Goal: Information Seeking & Learning: Check status

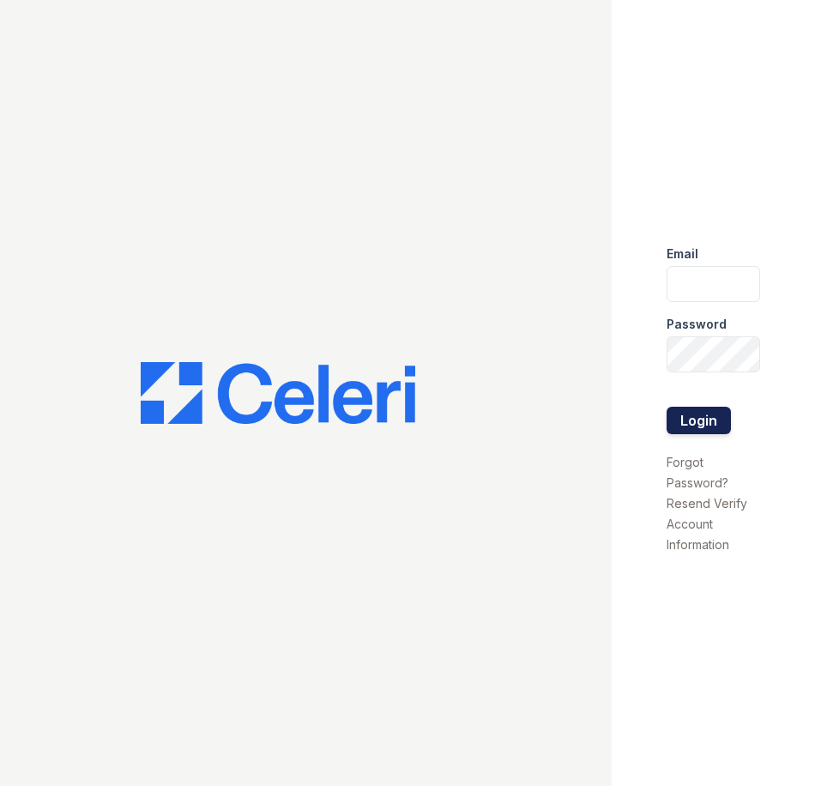
type input "renewkentwood@trinity-pm.com"
click at [699, 409] on button "Login" at bounding box center [699, 420] width 64 height 27
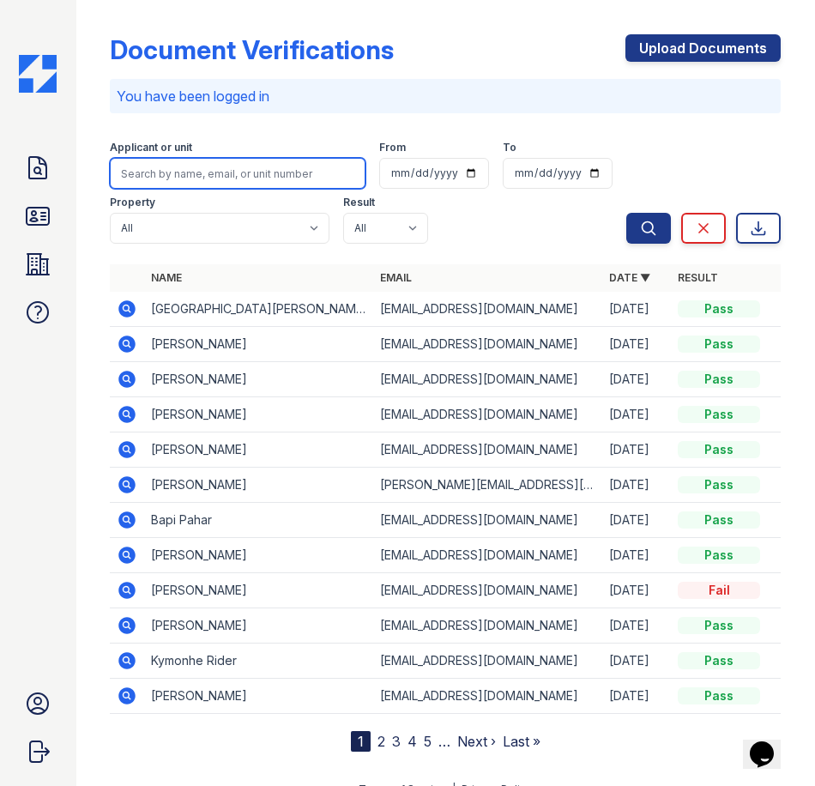
click at [256, 174] on input "search" at bounding box center [238, 173] width 256 height 31
type input "Bapi"
click at [626, 213] on button "Search" at bounding box center [648, 228] width 45 height 31
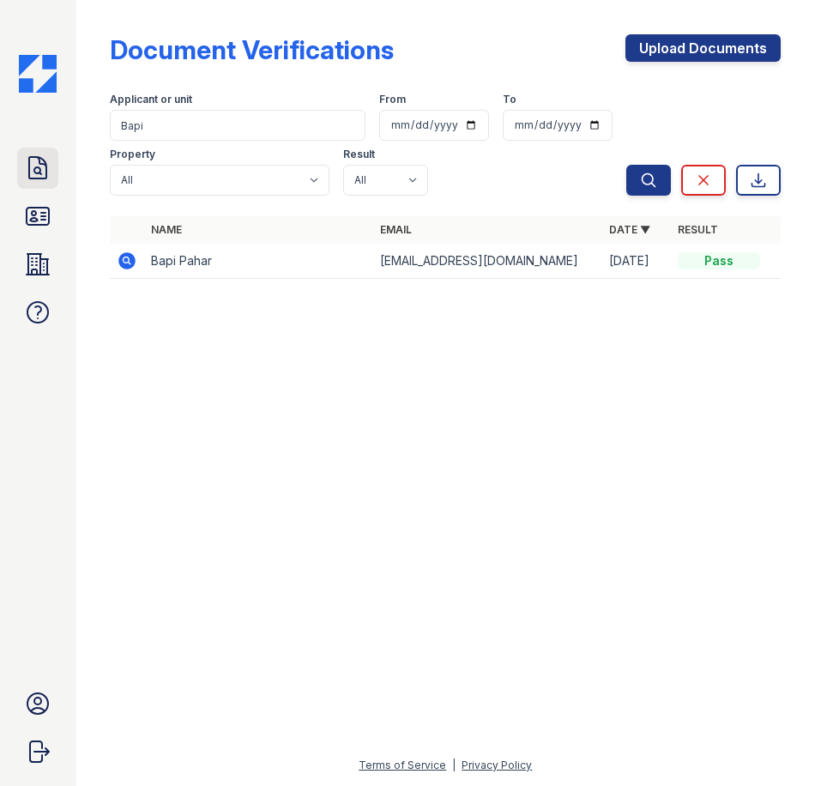
click at [39, 178] on icon at bounding box center [37, 167] width 17 height 21
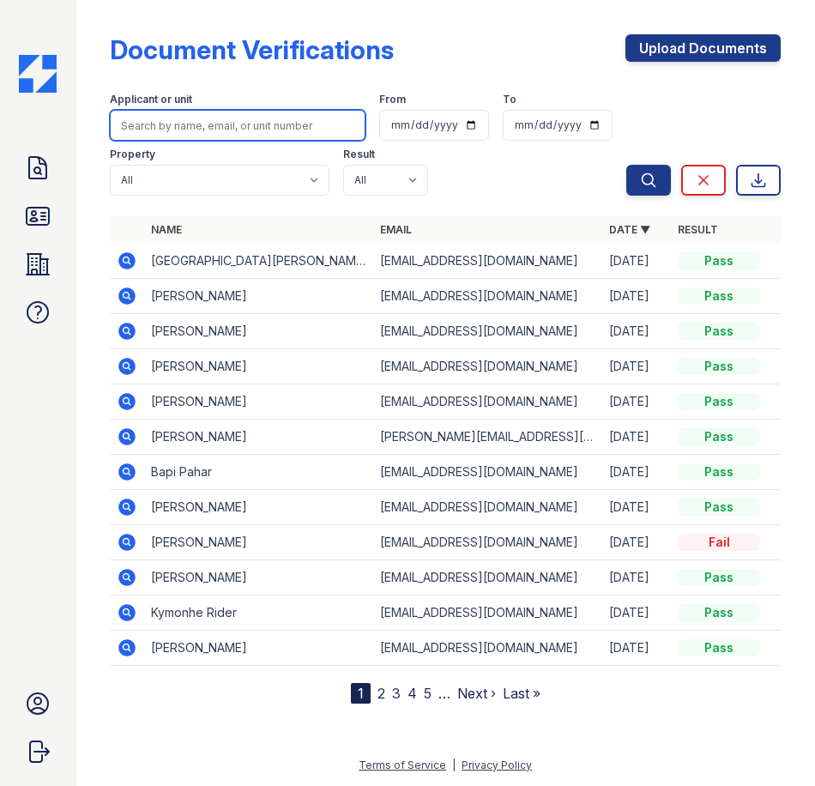
click at [186, 129] on input "search" at bounding box center [238, 125] width 256 height 31
type input "Bapi"
click at [626, 165] on button "Search" at bounding box center [648, 180] width 45 height 31
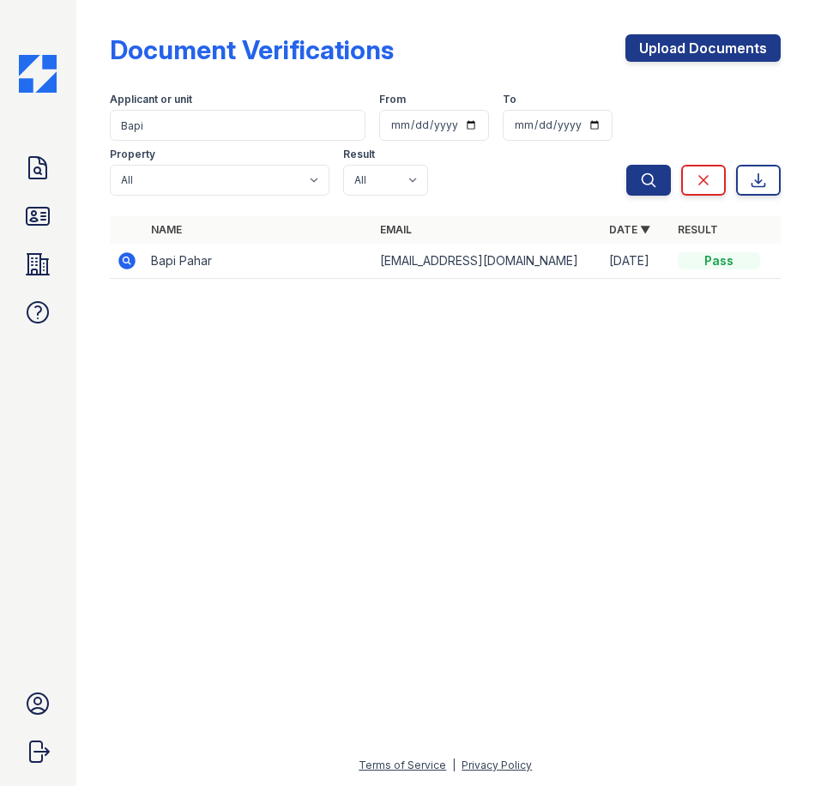
click at [127, 259] on icon at bounding box center [126, 259] width 4 height 4
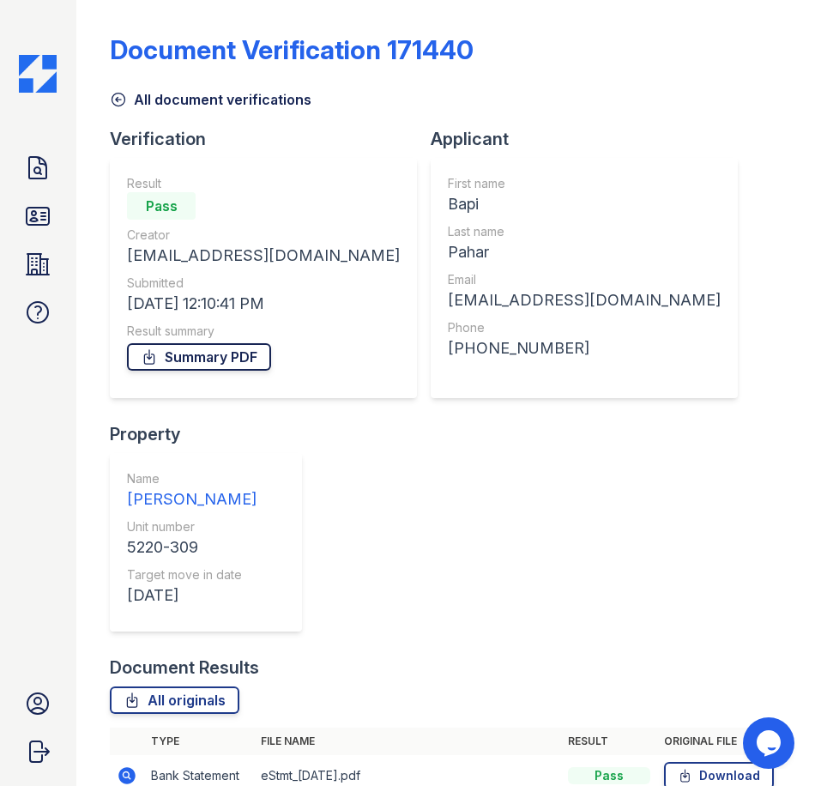
click at [230, 366] on link "Summary PDF" at bounding box center [199, 356] width 144 height 27
drag, startPoint x: 128, startPoint y: 301, endPoint x: 248, endPoint y: 311, distance: 120.5
click at [248, 311] on div "Result Pass Creator paharbapi@gmail.com Submitted 08/02/25 12:10:41 PM Result s…" at bounding box center [263, 278] width 307 height 240
click at [247, 311] on div "08/02/25 12:10:41 PM" at bounding box center [263, 304] width 273 height 24
click at [245, 311] on div "08/02/25 12:10:41 PM" at bounding box center [263, 304] width 273 height 24
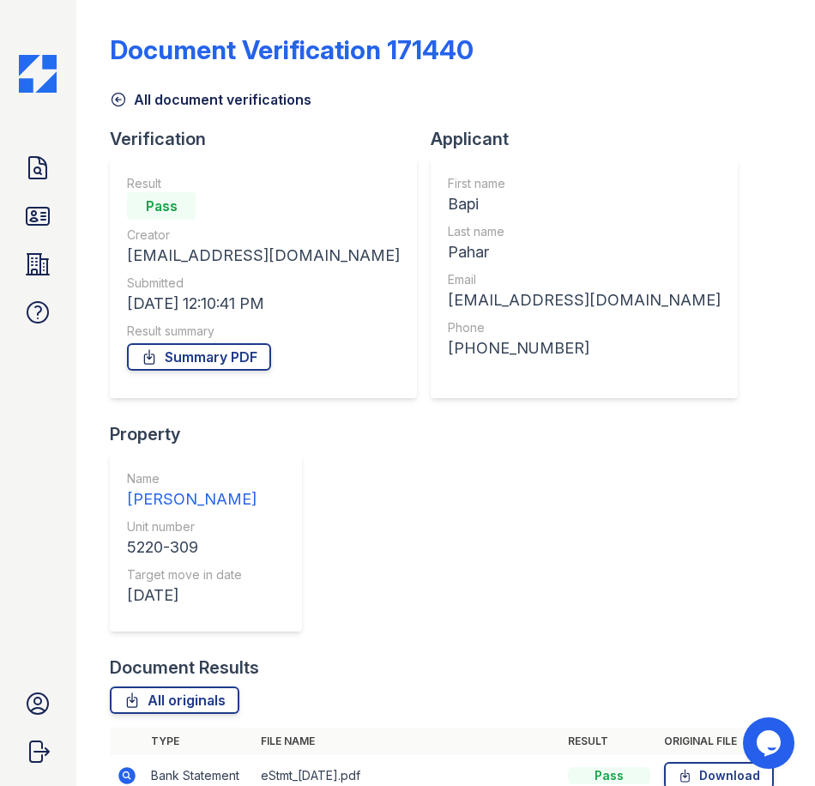
click at [245, 311] on div "08/02/25 12:10:41 PM" at bounding box center [263, 304] width 273 height 24
click at [39, 166] on icon at bounding box center [37, 167] width 27 height 27
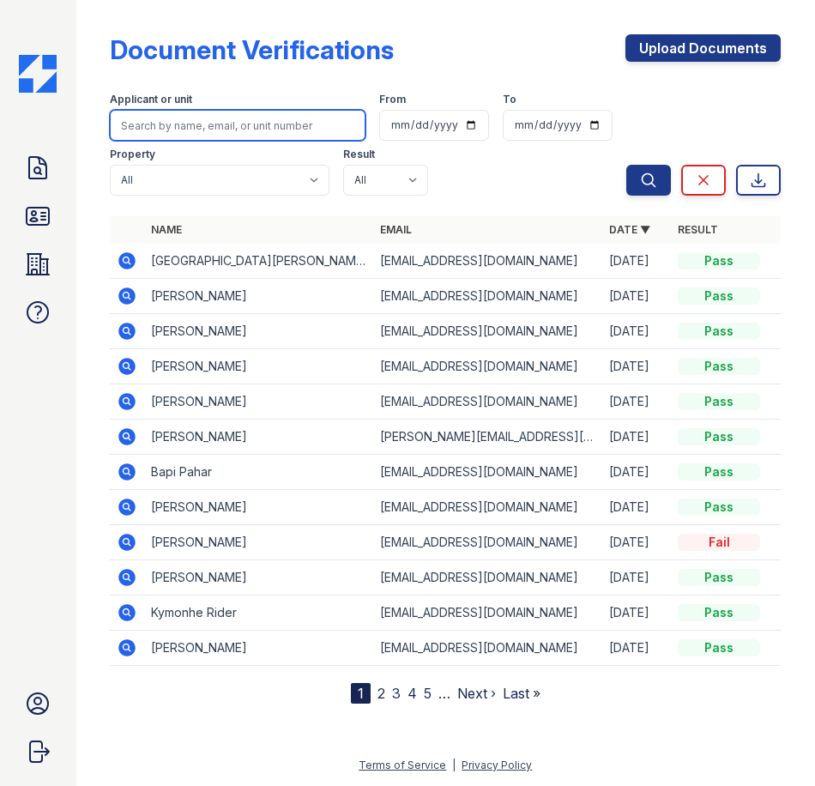
click at [152, 131] on input "search" at bounding box center [238, 125] width 256 height 31
type input "B"
type input "Noel"
click at [626, 165] on button "Search" at bounding box center [648, 180] width 45 height 31
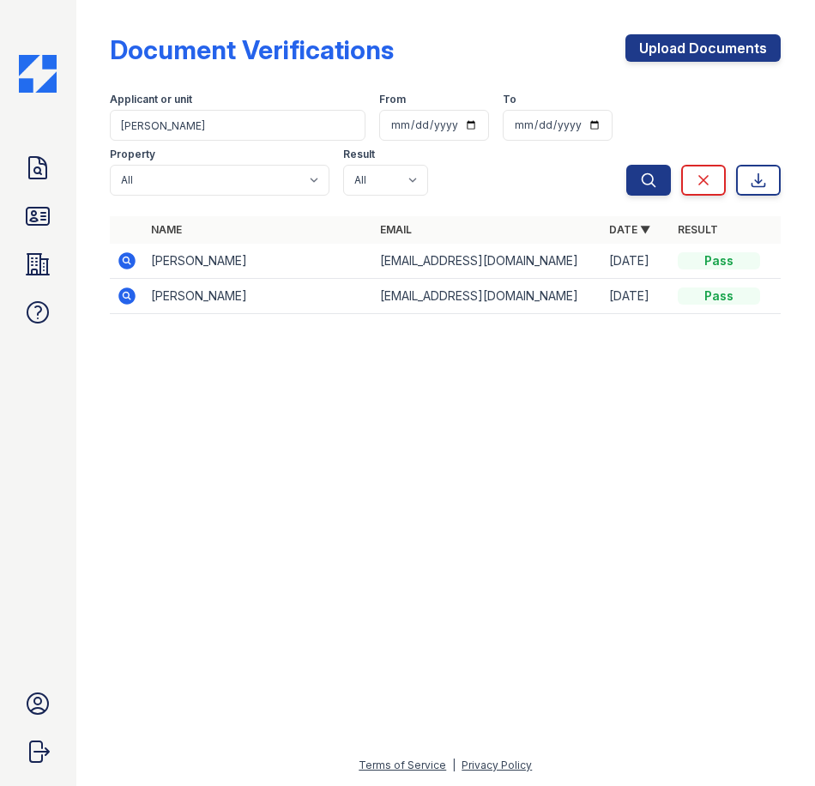
click at [128, 265] on icon at bounding box center [127, 260] width 17 height 17
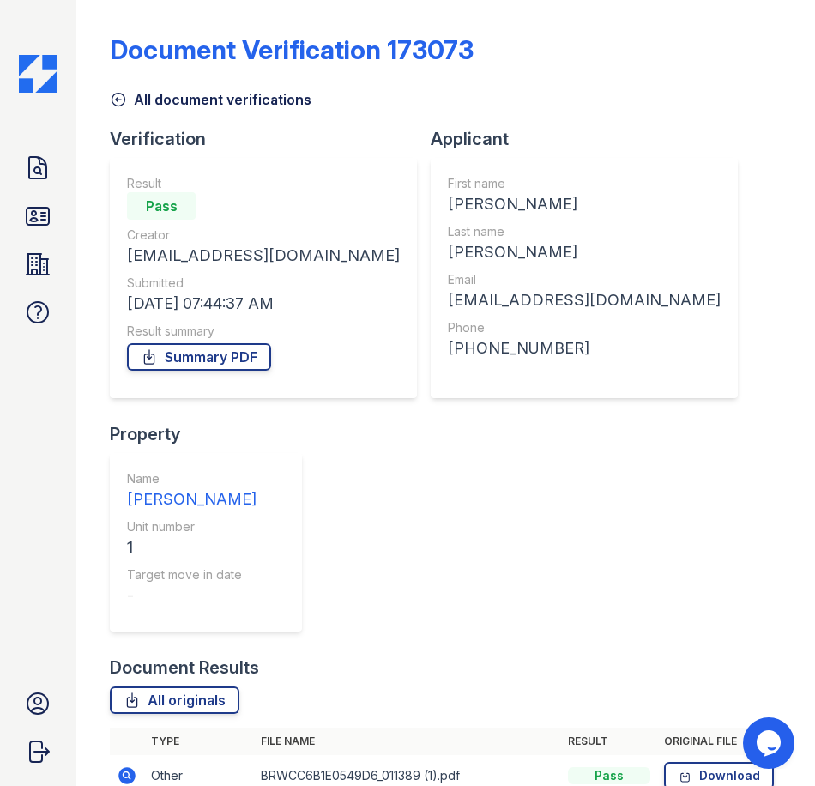
click at [126, 99] on icon at bounding box center [118, 99] width 17 height 17
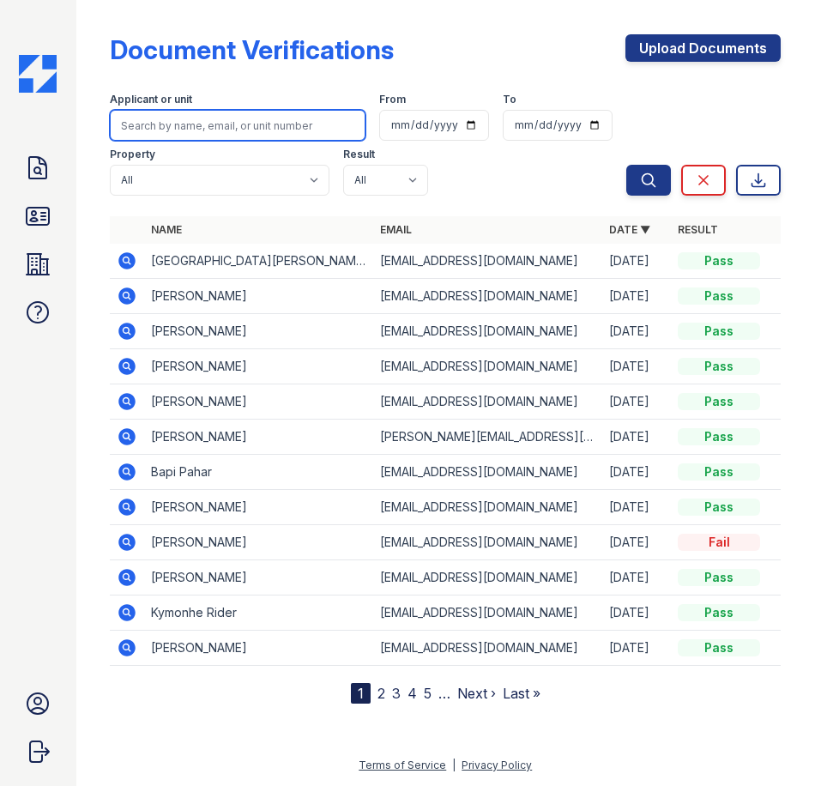
click at [196, 115] on input "search" at bounding box center [238, 125] width 256 height 31
type input "noell"
click at [626, 165] on button "Search" at bounding box center [648, 180] width 45 height 31
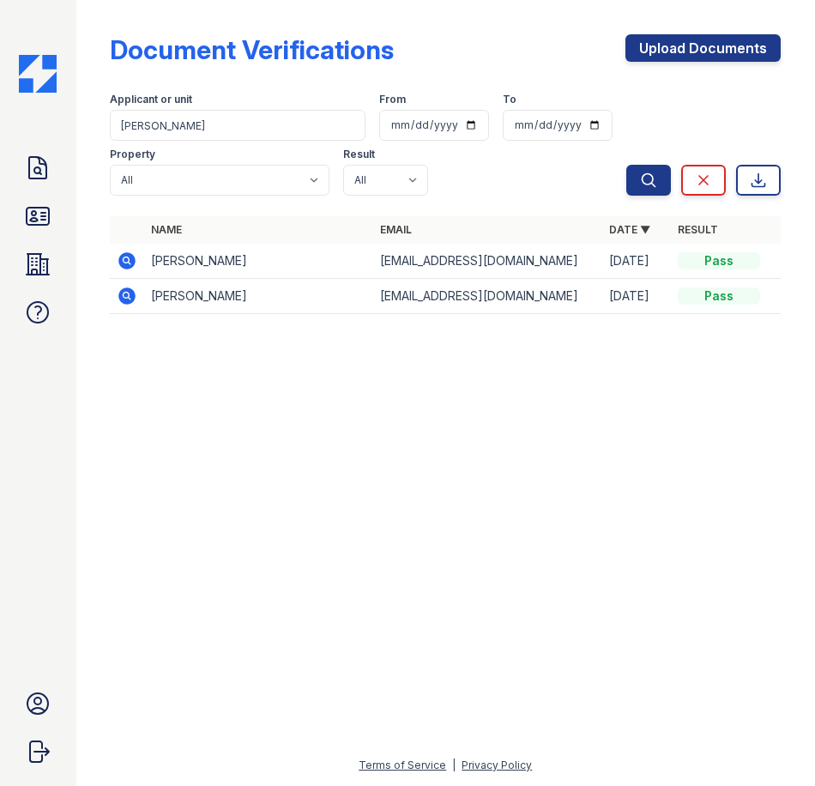
click at [121, 299] on icon at bounding box center [127, 295] width 17 height 17
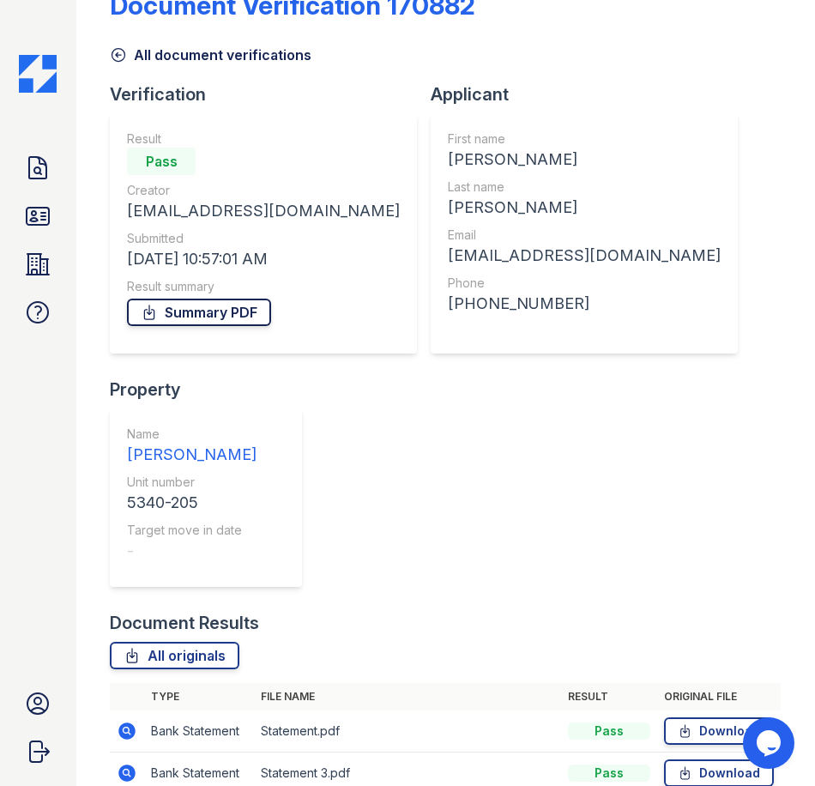
scroll to position [41, 0]
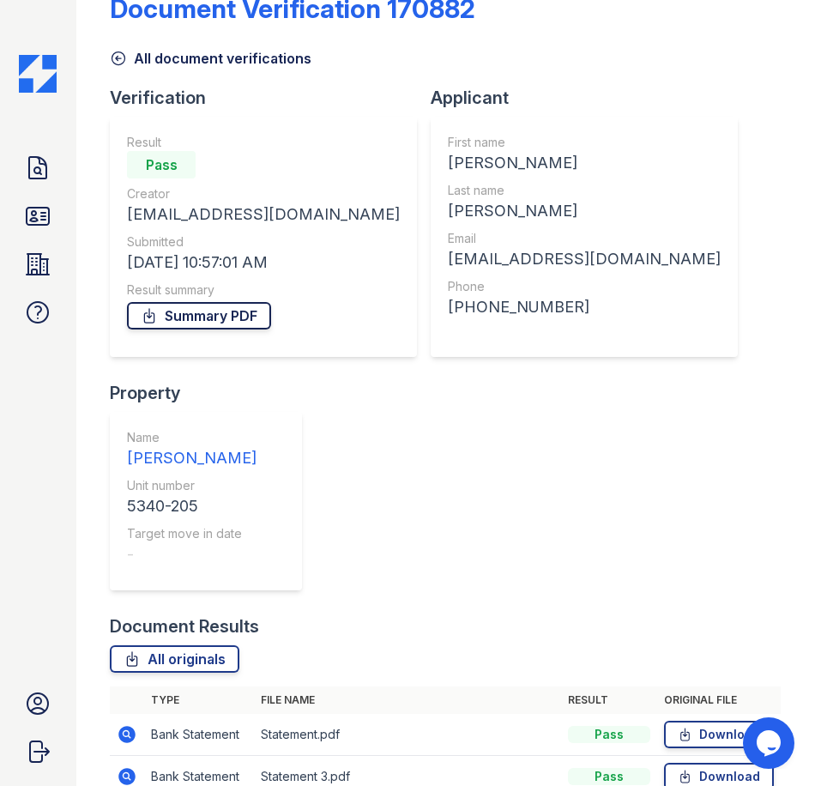
click at [178, 317] on link "Summary PDF" at bounding box center [199, 315] width 144 height 27
click at [146, 61] on link "All document verifications" at bounding box center [211, 58] width 202 height 21
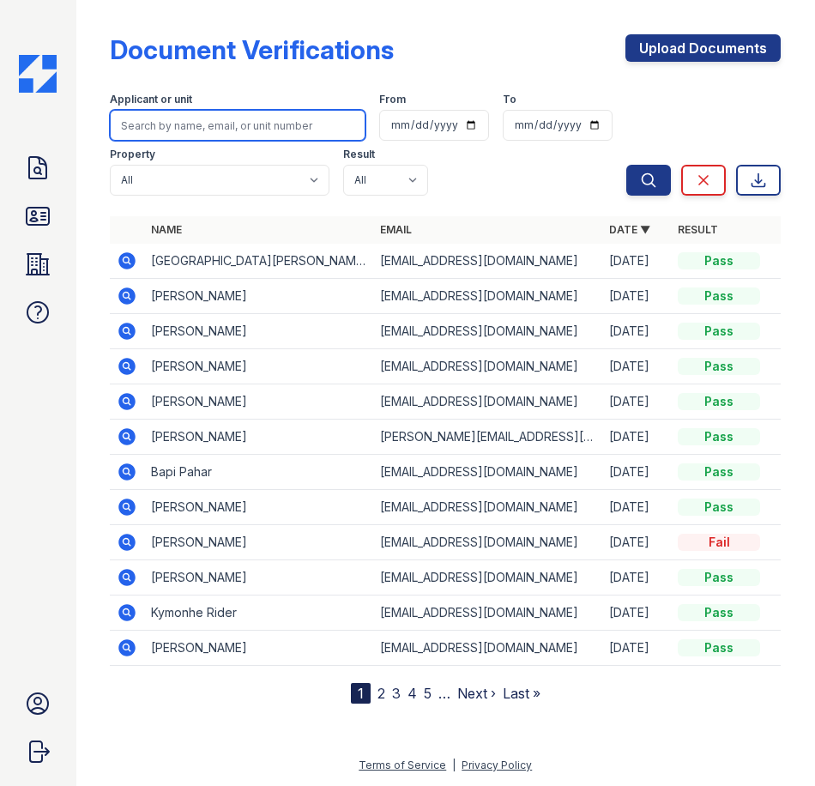
click at [249, 117] on input "search" at bounding box center [238, 125] width 256 height 31
type input "Alina"
click at [626, 165] on button "Search" at bounding box center [648, 180] width 45 height 31
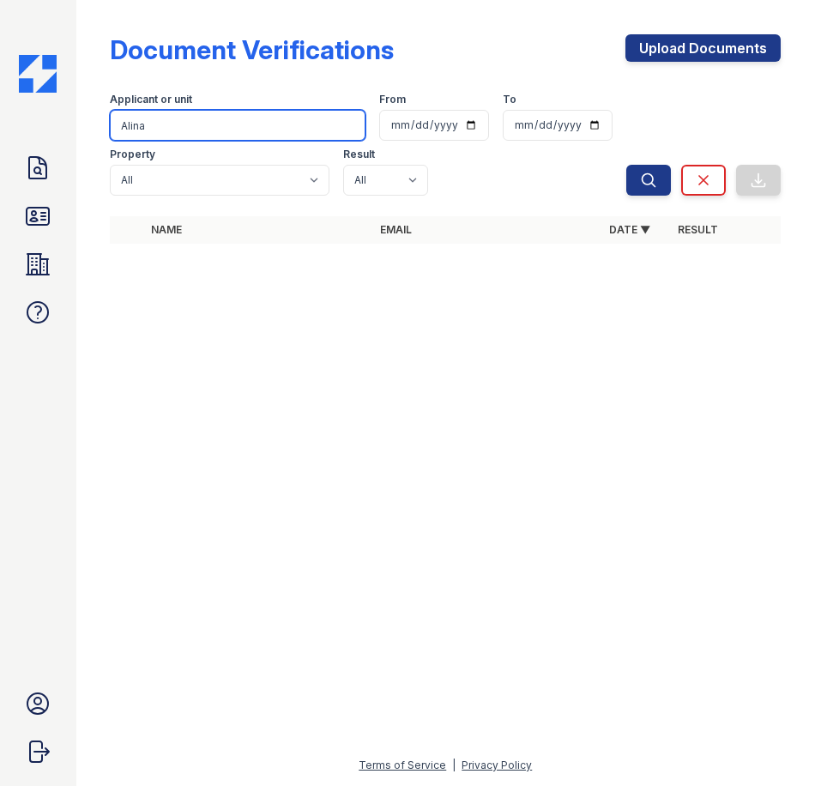
click at [229, 133] on input "Alina" at bounding box center [238, 125] width 256 height 31
paste input "Nestor"
type input "Nestor"
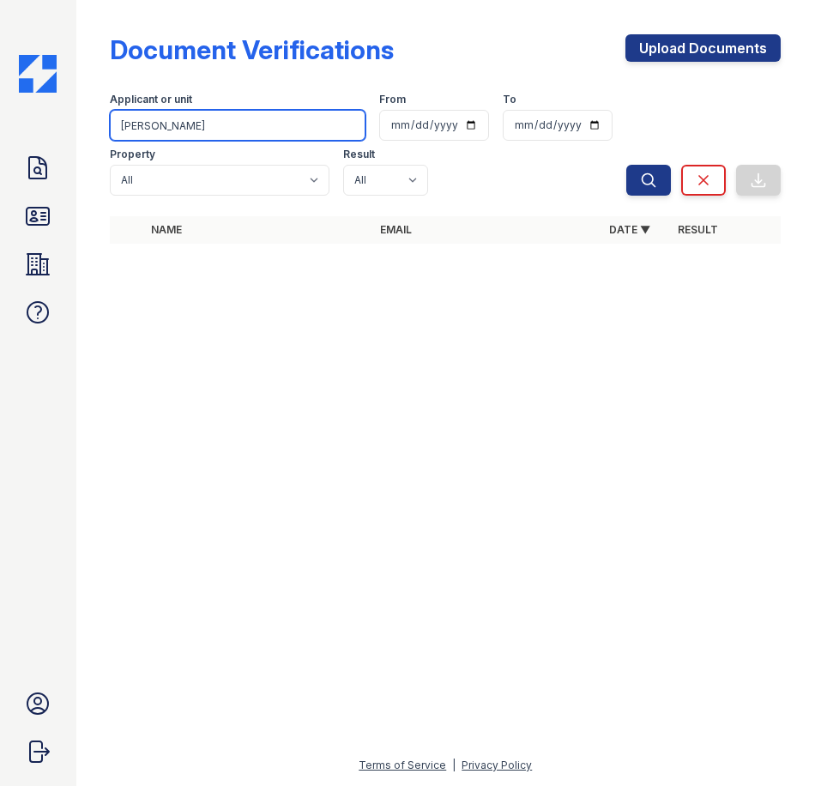
click at [626, 165] on button "Search" at bounding box center [648, 180] width 45 height 31
click at [44, 215] on icon at bounding box center [37, 215] width 27 height 27
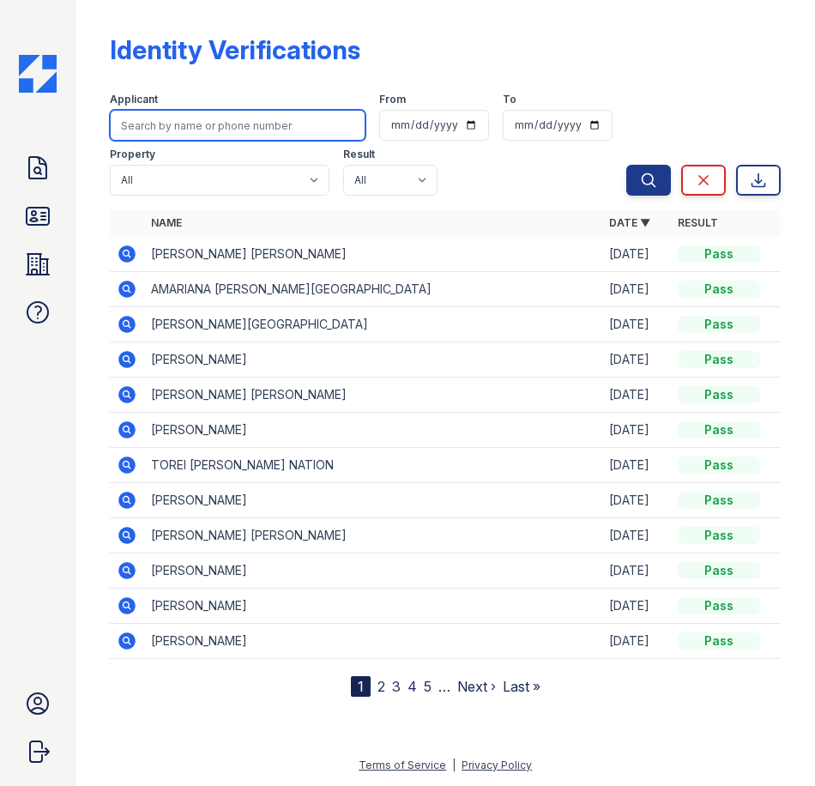
click at [190, 114] on input "search" at bounding box center [238, 125] width 256 height 31
type input "Nestor"
click at [626, 165] on button "Search" at bounding box center [648, 180] width 45 height 31
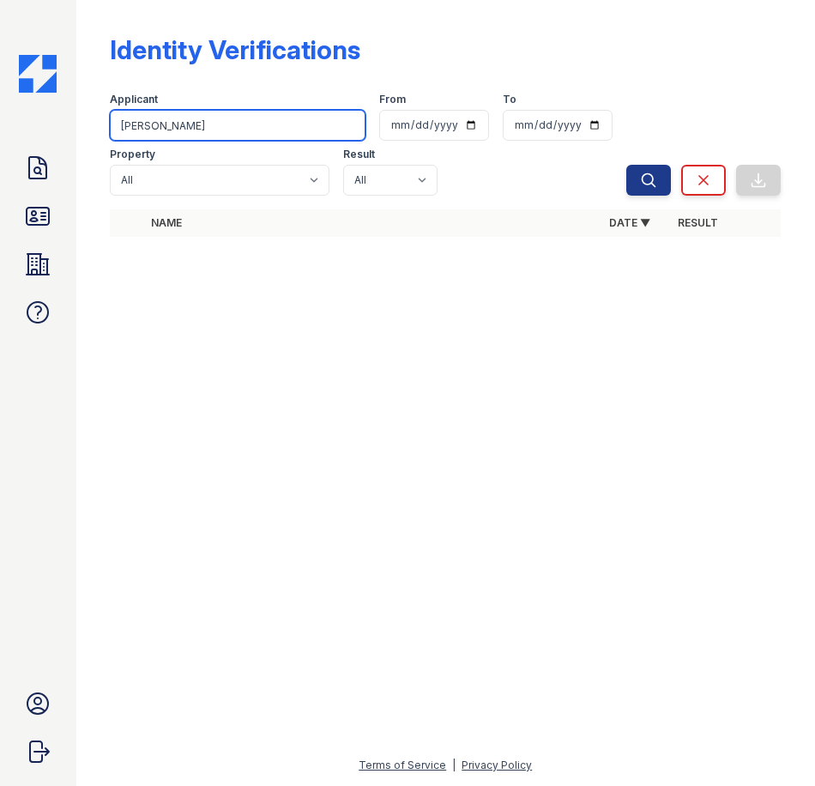
click at [195, 120] on input "Nestor" at bounding box center [238, 125] width 256 height 31
type input "Cutts"
click at [626, 165] on button "Search" at bounding box center [648, 180] width 45 height 31
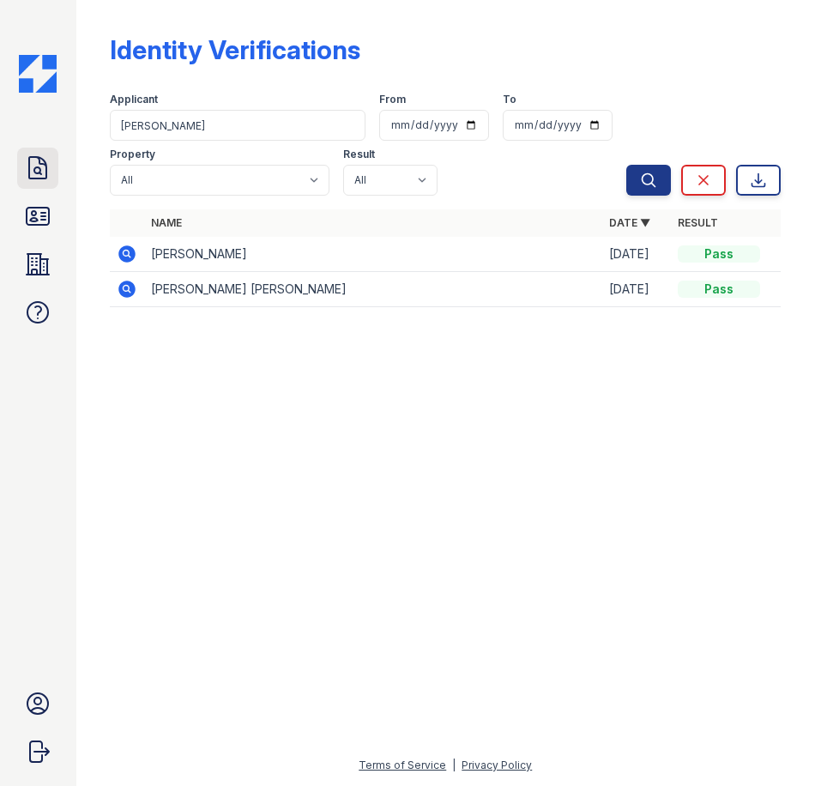
click at [23, 170] on link "Doc Verifications" at bounding box center [37, 168] width 41 height 41
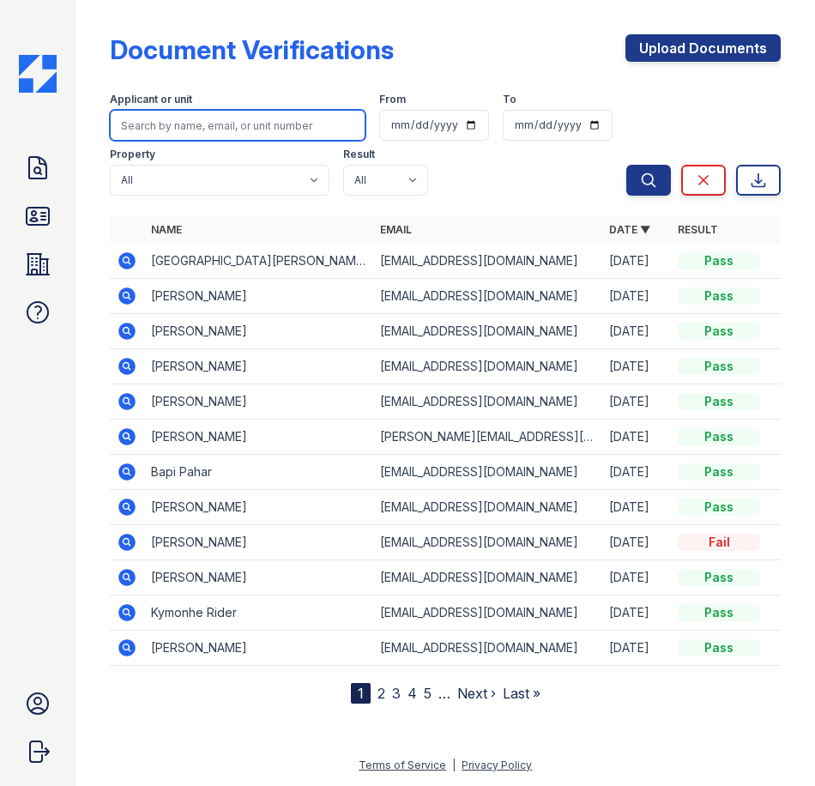
click at [159, 122] on input "search" at bounding box center [238, 125] width 256 height 31
type input "Cutts"
click at [626, 165] on button "Search" at bounding box center [648, 180] width 45 height 31
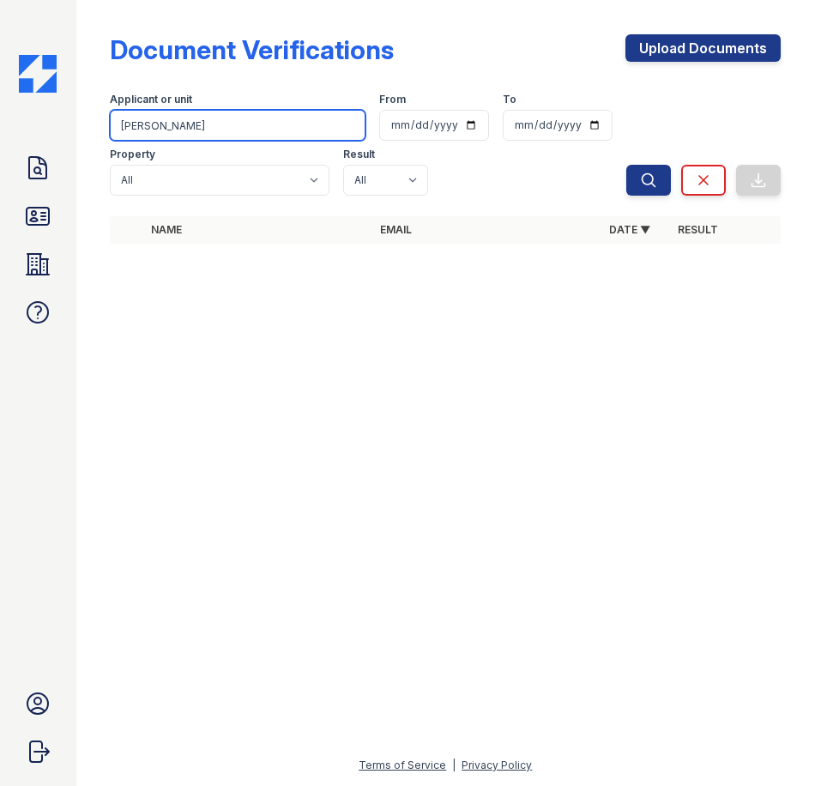
click at [172, 126] on input "Cutts" at bounding box center [238, 125] width 256 height 31
click at [172, 125] on input "Cutts" at bounding box center [238, 125] width 256 height 31
click at [171, 124] on input "Cutts" at bounding box center [238, 125] width 256 height 31
type input "Titova"
click at [626, 165] on button "Search" at bounding box center [648, 180] width 45 height 31
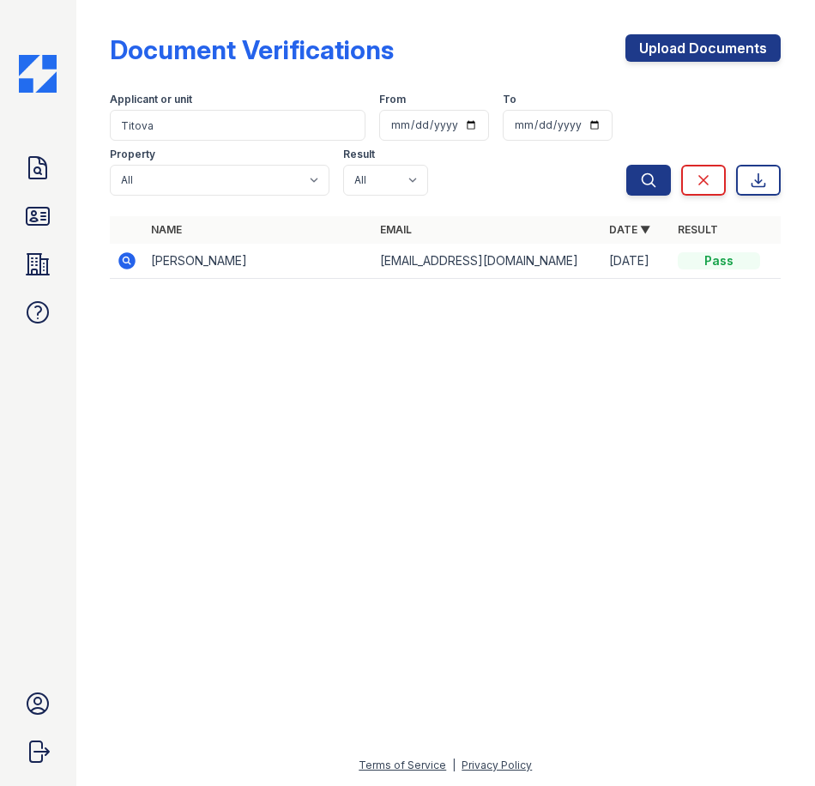
click at [127, 263] on icon at bounding box center [127, 261] width 21 height 21
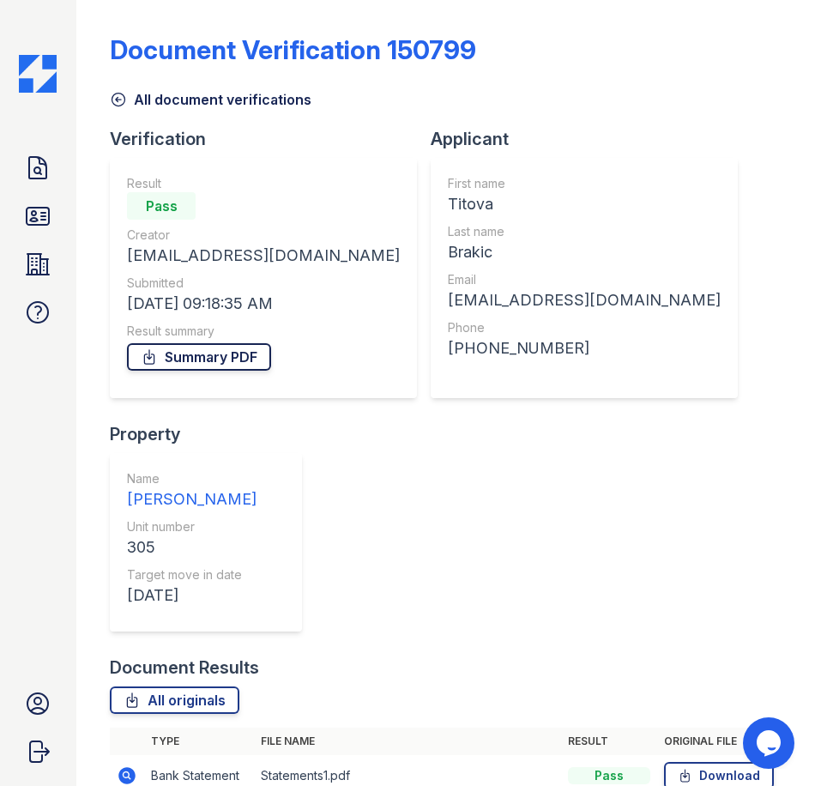
click at [184, 362] on link "Summary PDF" at bounding box center [199, 356] width 144 height 27
